Goal: Transaction & Acquisition: Purchase product/service

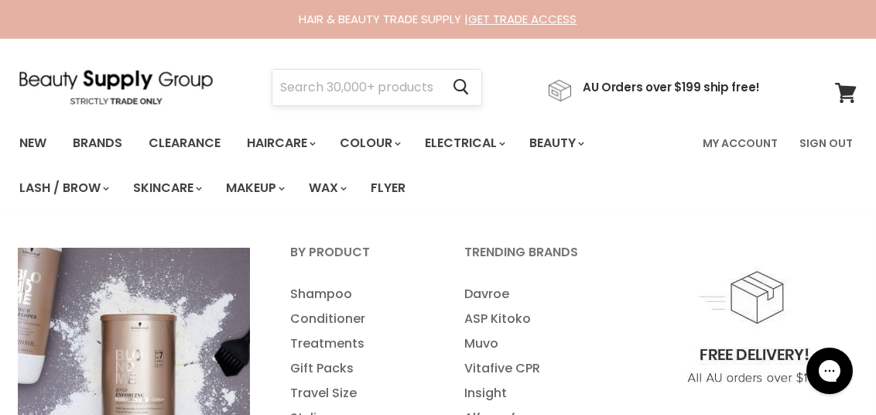
click at [304, 101] on input "Search" at bounding box center [356, 88] width 168 height 36
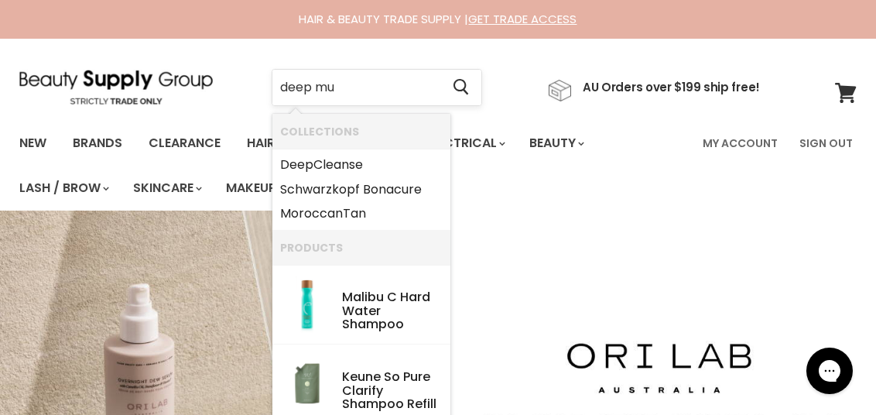
type input "deep muk"
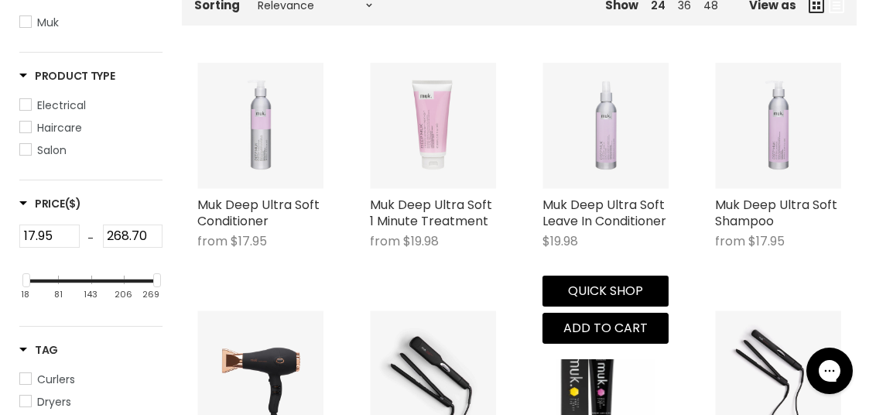
scroll to position [386, 0]
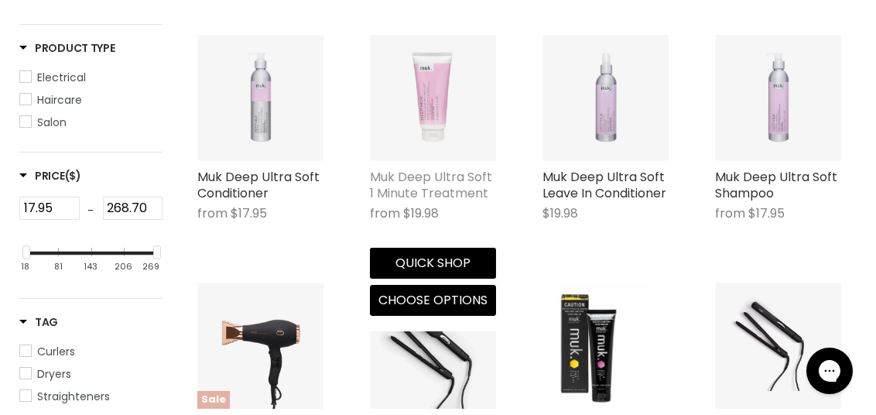
click at [463, 180] on link "Muk Deep Ultra Soft 1 Minute Treatment" at bounding box center [431, 185] width 122 height 34
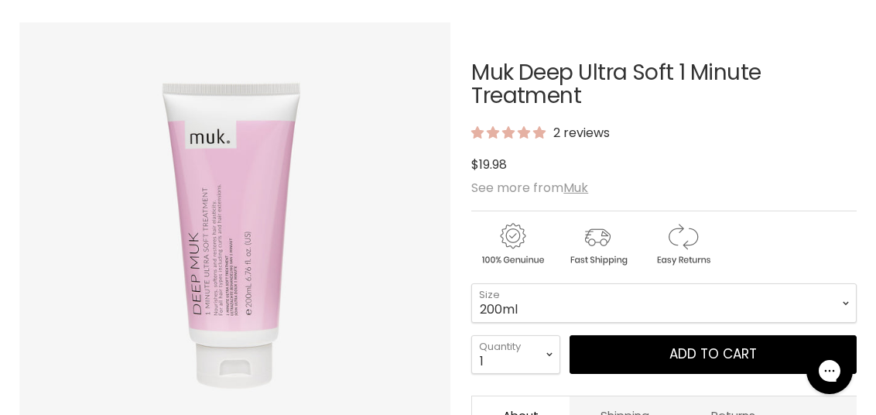
scroll to position [232, 0]
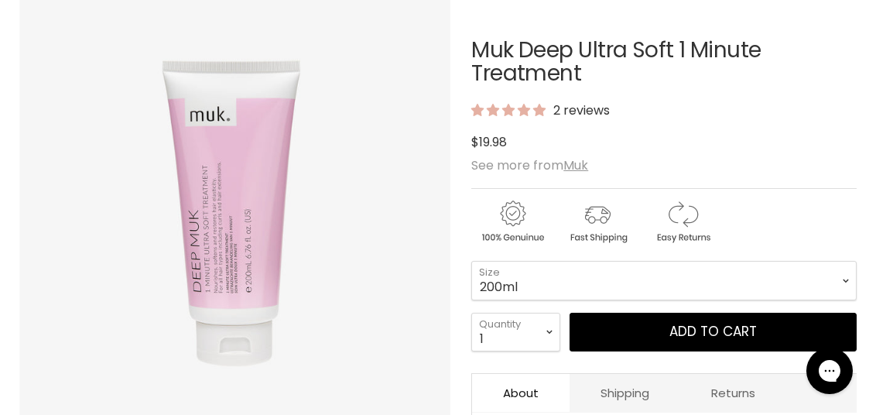
click at [543, 258] on div "Muk Deep Ultra Soft 1 Minute Treatment 2 reviews $19.98 See more from Muk 200ml…" at bounding box center [663, 331] width 385 height 662
click at [539, 276] on select "200ml 1 Litre" at bounding box center [663, 280] width 385 height 39
click at [471, 261] on select "200ml 1 Litre" at bounding box center [663, 280] width 385 height 39
select select "1 Litre"
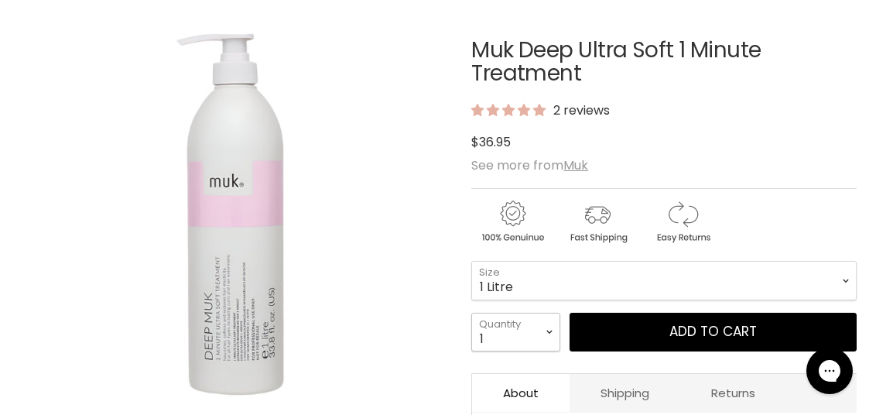
click at [528, 340] on select "1 2 3 4 5 6 7 8 9 10+" at bounding box center [515, 332] width 89 height 39
select select "5"
click at [471, 313] on select "1 2 3 4 5 6 7 8 9 10+" at bounding box center [515, 332] width 89 height 39
type input "5"
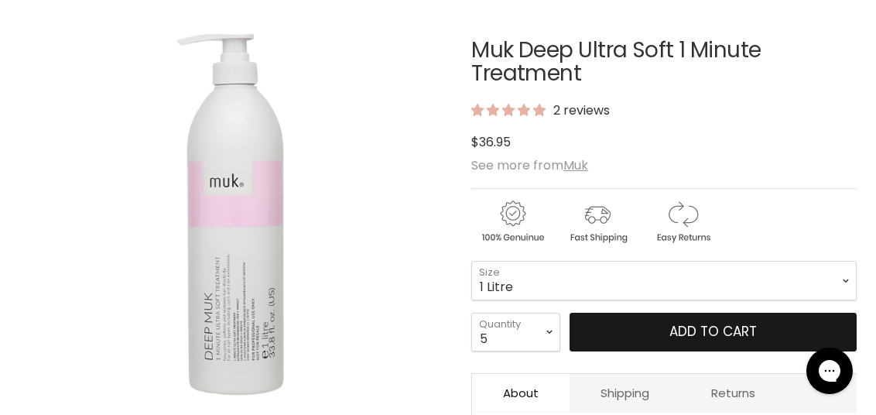
click at [675, 345] on button "Add to cart" at bounding box center [712, 332] width 287 height 39
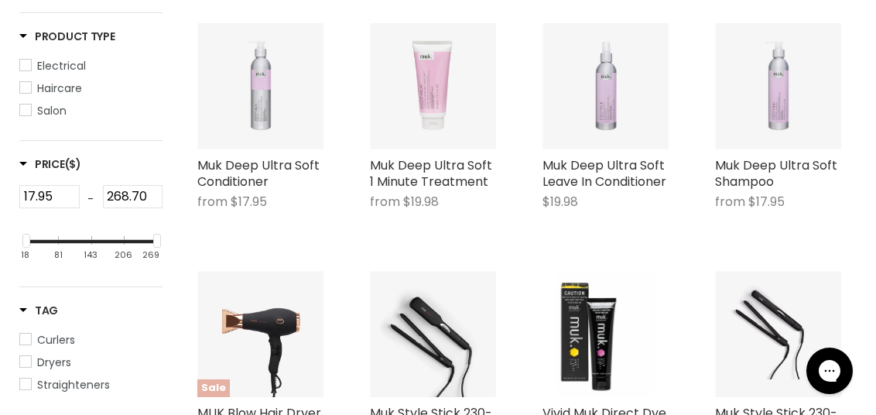
scroll to position [378, 0]
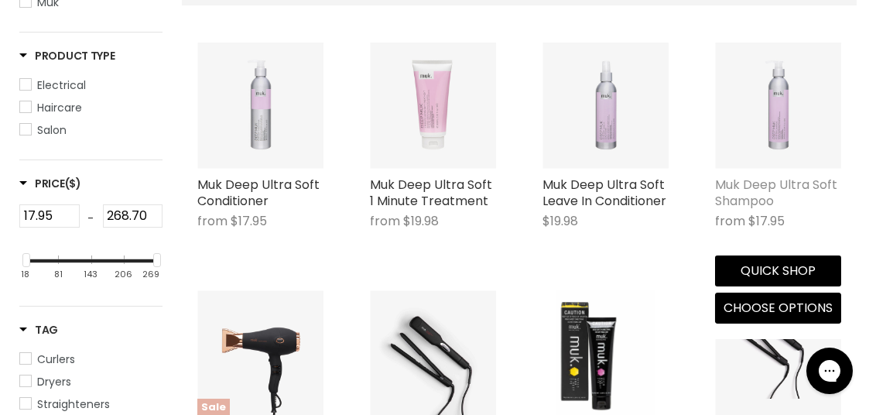
click at [744, 185] on link "Muk Deep Ultra Soft Shampoo" at bounding box center [776, 193] width 122 height 34
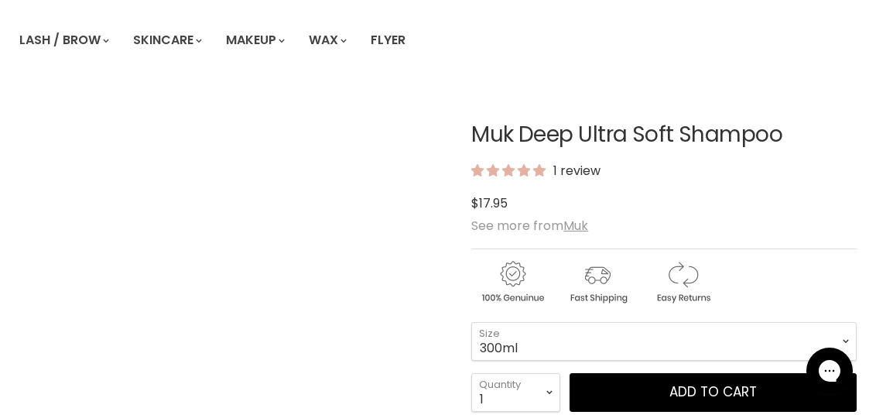
scroll to position [155, 0]
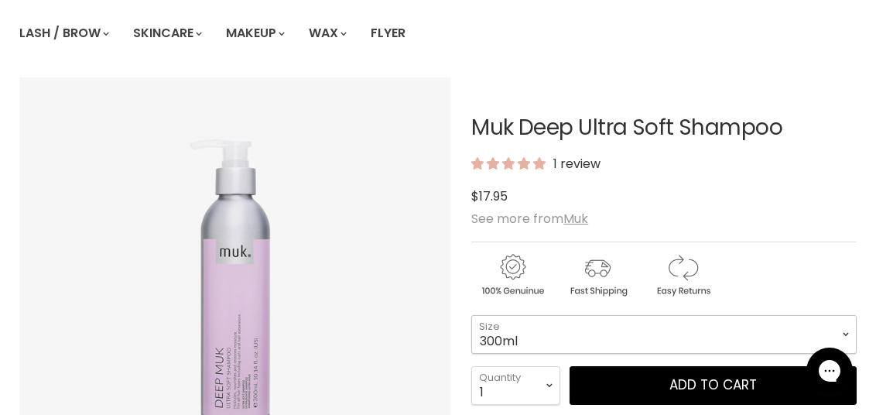
click at [525, 331] on select "300ml 1 Litre" at bounding box center [663, 334] width 385 height 39
click at [471, 315] on select "300ml 1 Litre" at bounding box center [663, 334] width 385 height 39
select select "1 Litre"
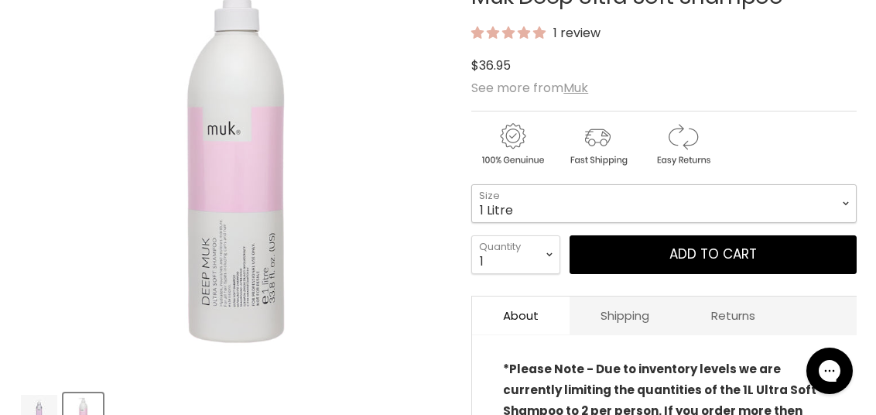
scroll to position [309, 0]
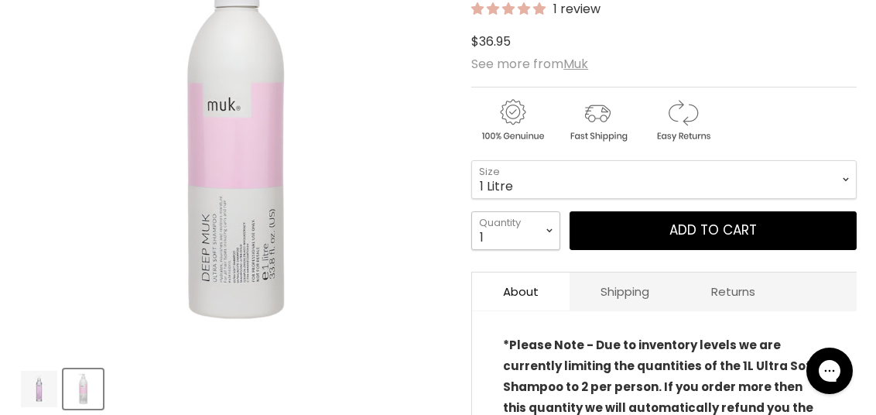
click at [500, 222] on select "1 2 3 4 5 6 7 8 9 10+" at bounding box center [515, 230] width 89 height 39
click at [520, 211] on select "1 2 3 4 5 6 7 8 9 10+" at bounding box center [515, 230] width 89 height 39
select select "5"
click at [471, 211] on select "1 2 3 4 5 6 7 8 9 10+" at bounding box center [515, 230] width 89 height 39
type input "5"
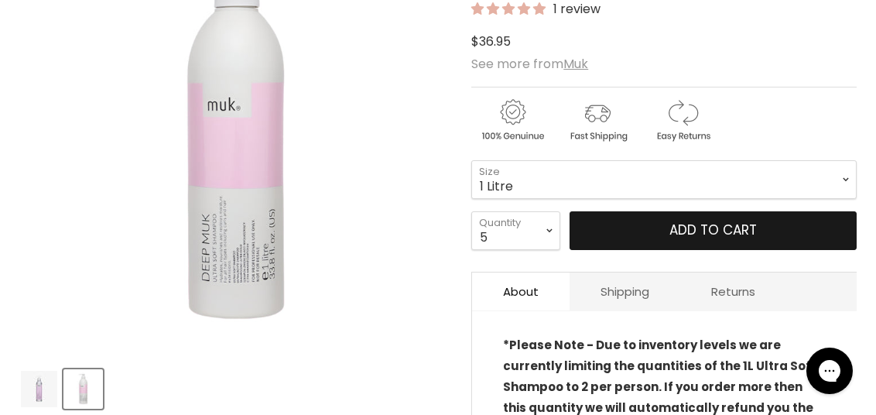
click at [662, 233] on button "Add to cart" at bounding box center [712, 230] width 287 height 39
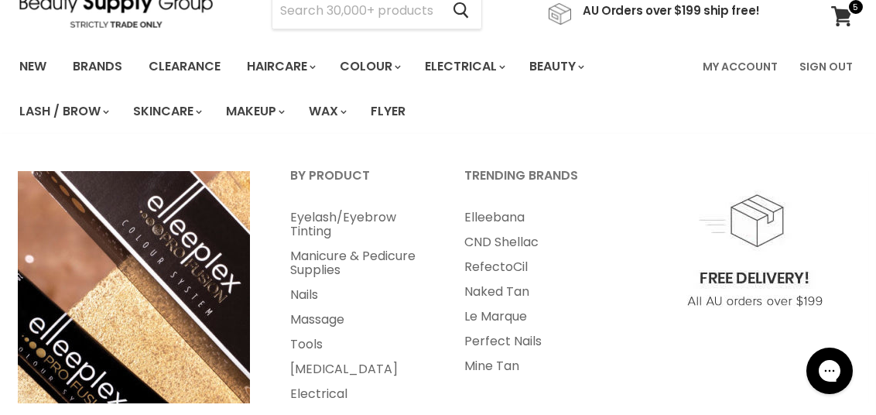
scroll to position [0, 0]
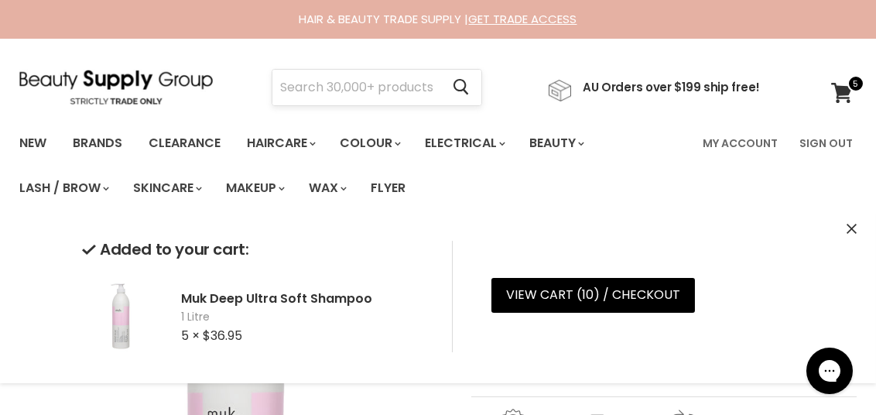
click at [304, 87] on input "Search" at bounding box center [356, 88] width 168 height 36
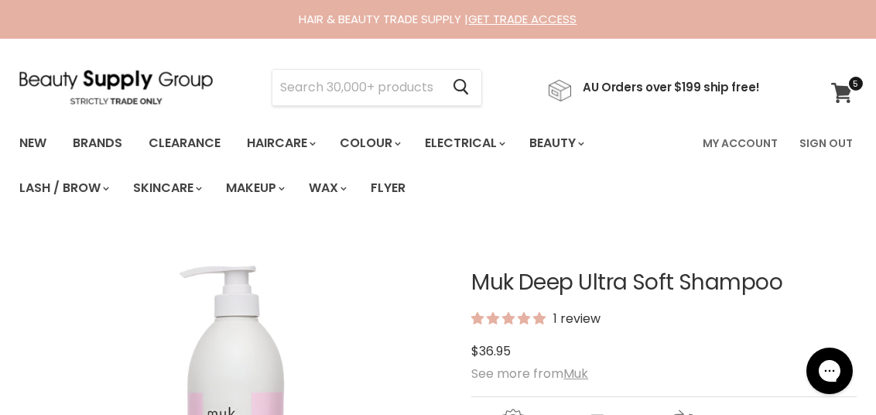
click at [848, 99] on icon at bounding box center [841, 93] width 21 height 20
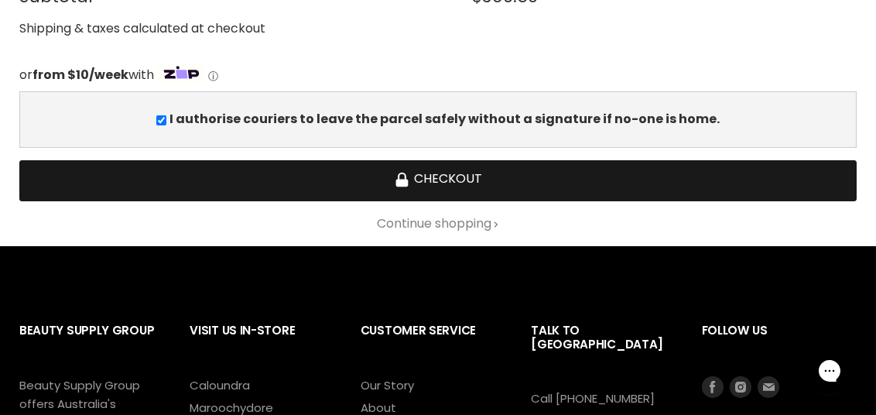
scroll to position [774, 0]
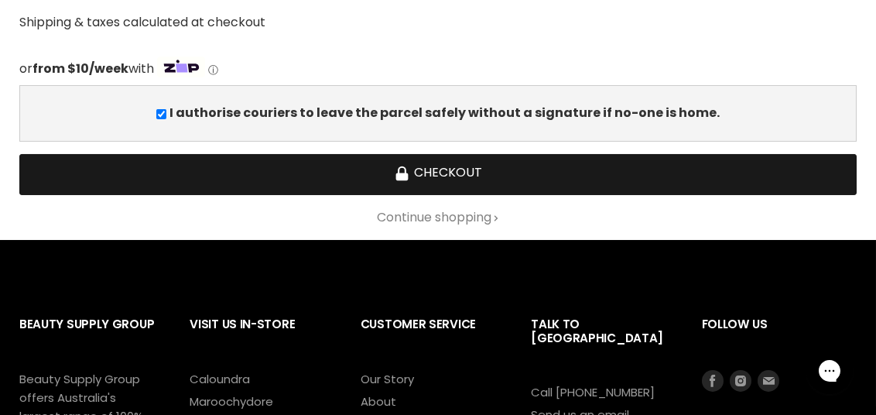
click at [445, 161] on button "Checkout" at bounding box center [437, 174] width 837 height 41
